Goal: Information Seeking & Learning: Find specific page/section

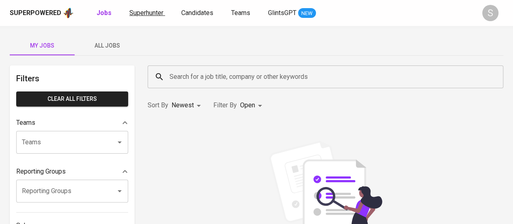
click at [144, 13] on span "Superhunter" at bounding box center [146, 13] width 34 height 8
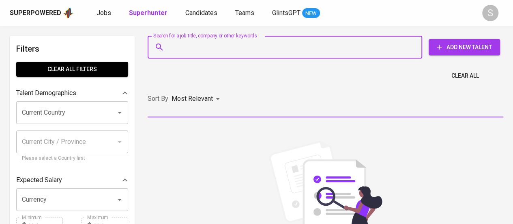
click at [257, 51] on input "Search for a job title, company or other keywords" at bounding box center [287, 46] width 239 height 15
click at [234, 53] on input "Search for a job title, company or other keywords" at bounding box center [287, 46] width 239 height 15
paste input "[EMAIL_ADDRESS][DOMAIN_NAME]"
type input "[EMAIL_ADDRESS][DOMAIN_NAME]"
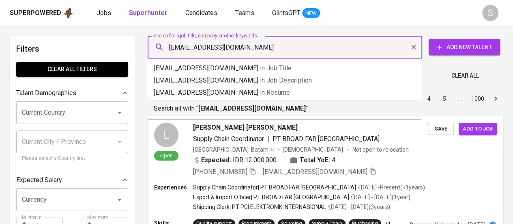
click at [227, 108] on b "[EMAIL_ADDRESS][DOMAIN_NAME]" at bounding box center [252, 108] width 108 height 8
click at [227, 108] on div "Sort By Most Relevant MOST_RELEVANT 1 2 3 4 5 … 1000" at bounding box center [326, 98] width 366 height 25
click at [246, 110] on div "Sort By Most Relevant MOST_RELEVANT 1 2 3 4 5 … 1000" at bounding box center [326, 98] width 366 height 25
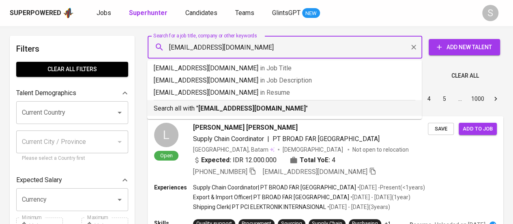
click at [246, 110] on div "Sort By Most Relevant MOST_RELEVANT 1 2 3 4 5 … 1000" at bounding box center [326, 98] width 366 height 25
click at [220, 106] on div "Most Relevant" at bounding box center [197, 98] width 51 height 15
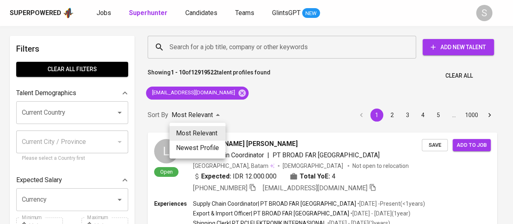
click at [293, 99] on div at bounding box center [256, 112] width 513 height 224
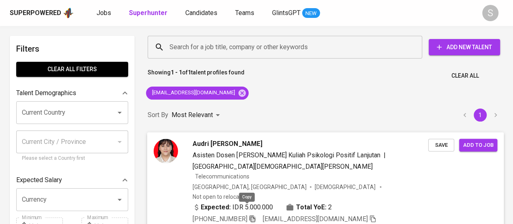
click at [249, 214] on icon "button" at bounding box center [252, 217] width 7 height 7
